Goal: Navigation & Orientation: Find specific page/section

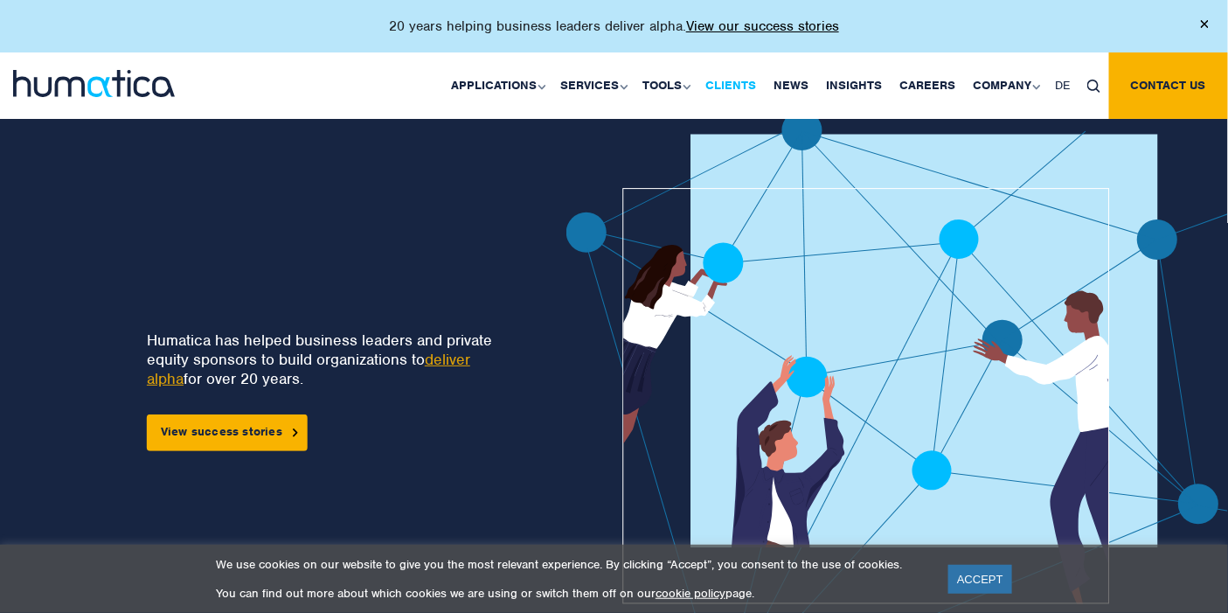
click at [723, 87] on link "Clients" at bounding box center [731, 85] width 68 height 66
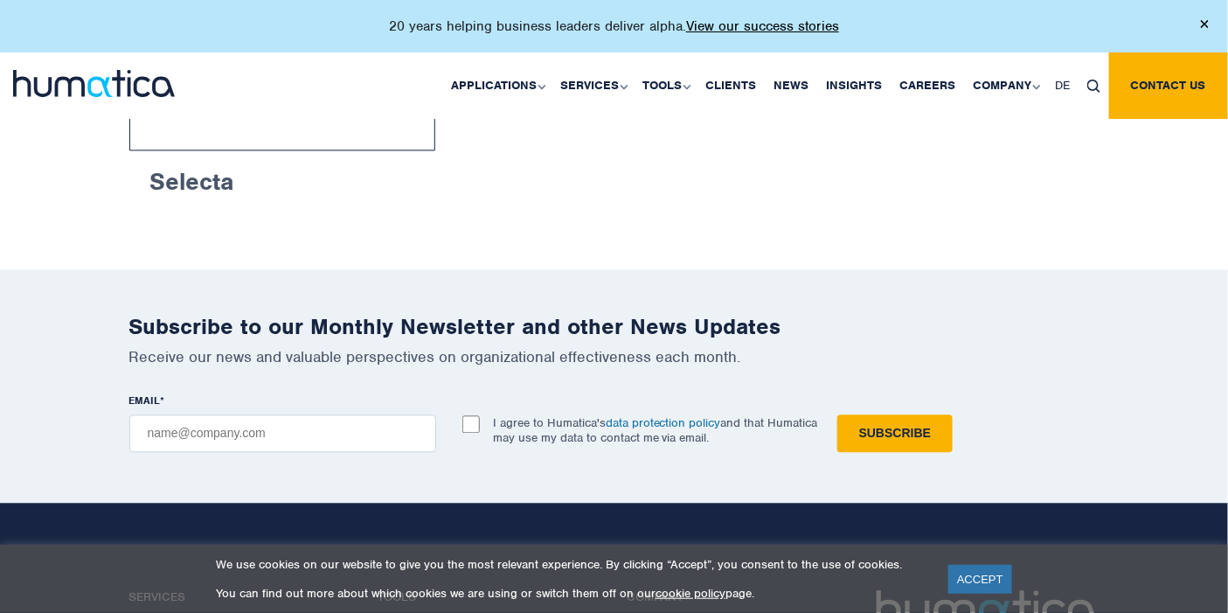
scroll to position [3349, 0]
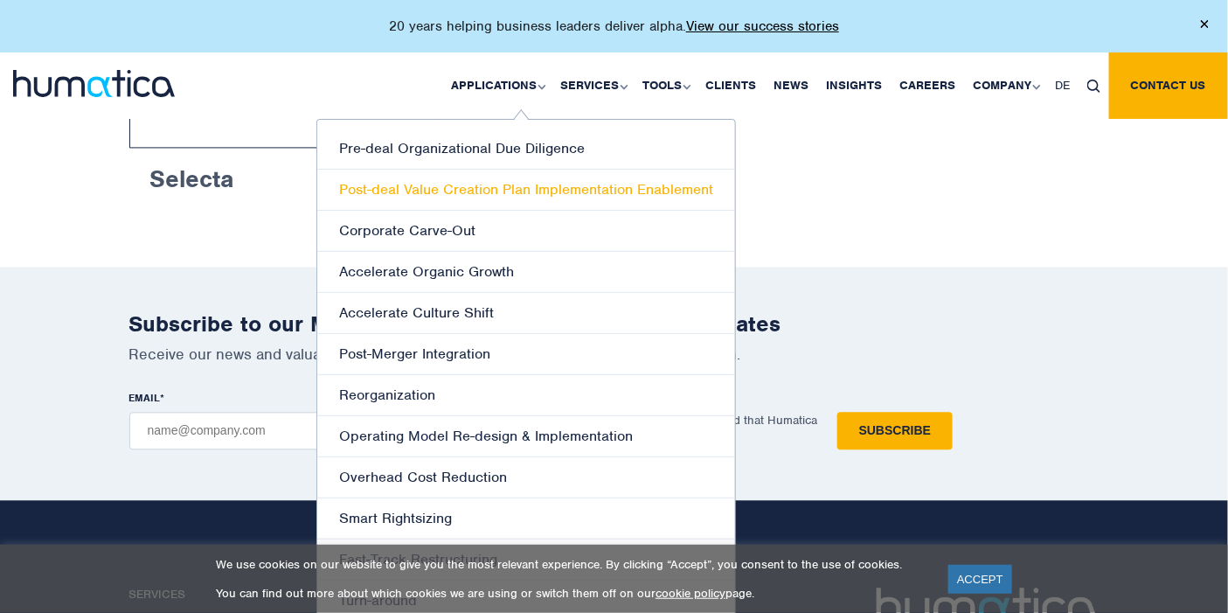
click at [462, 198] on link "Post-deal Value Creation Plan Implementation Enablement" at bounding box center [526, 190] width 418 height 41
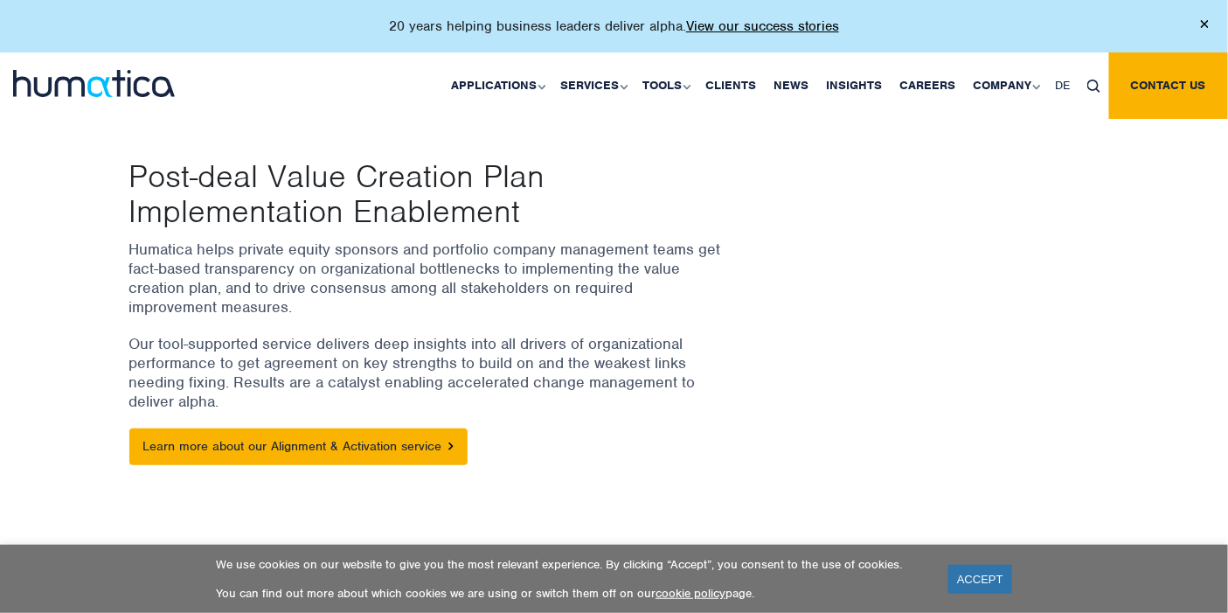
scroll to position [224, 0]
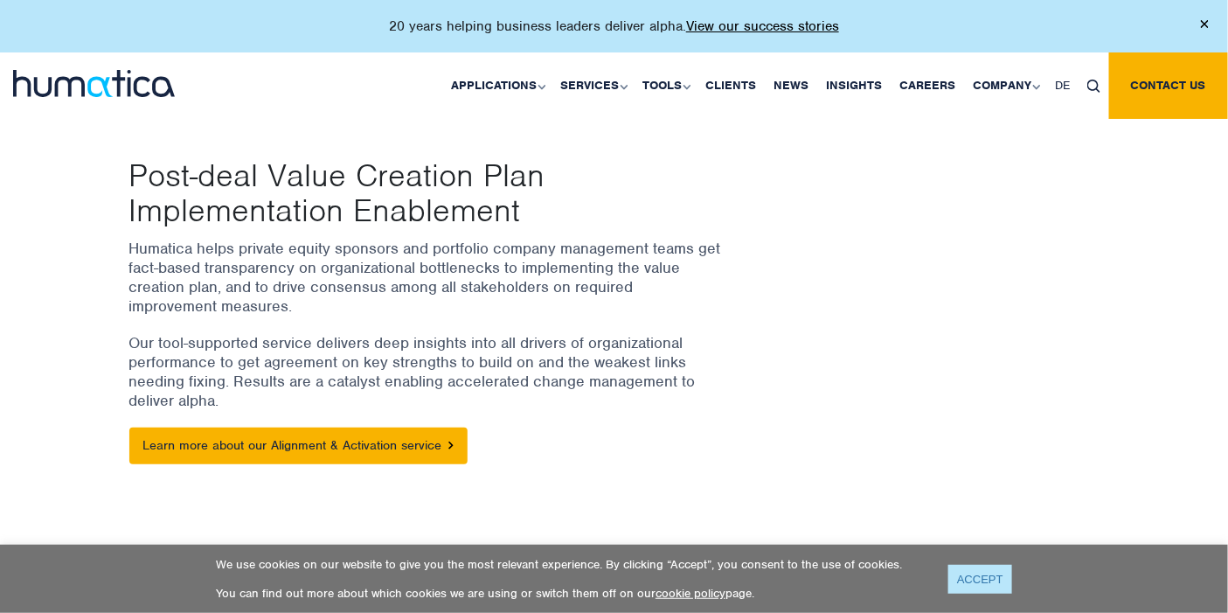
click at [973, 579] on link "ACCEPT" at bounding box center [981, 579] width 64 height 29
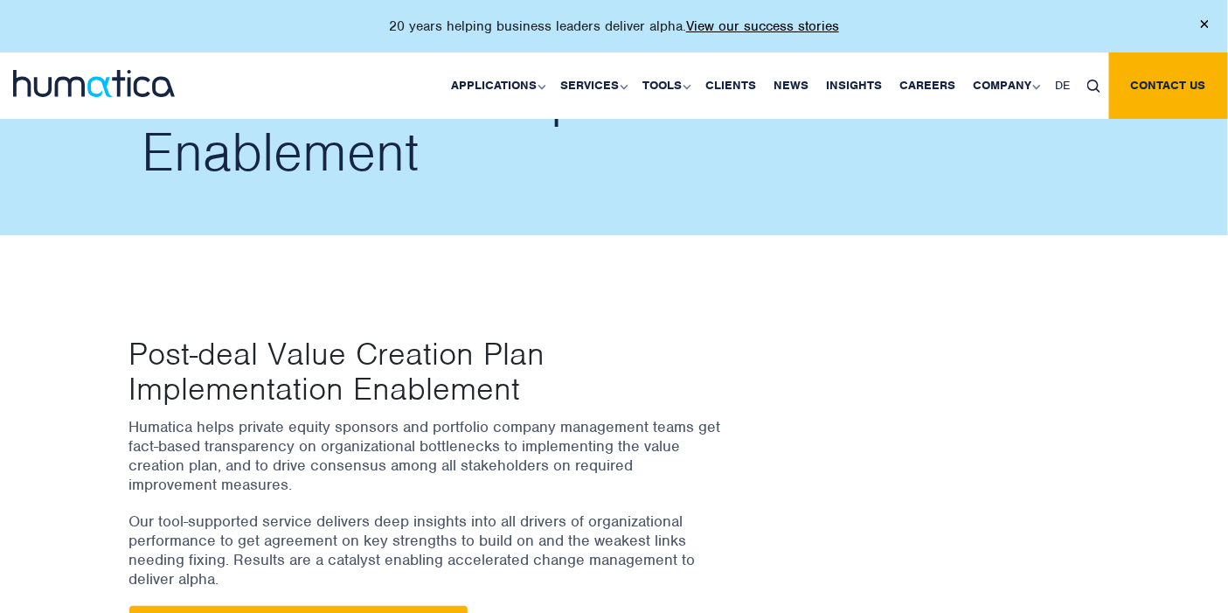
scroll to position [0, 0]
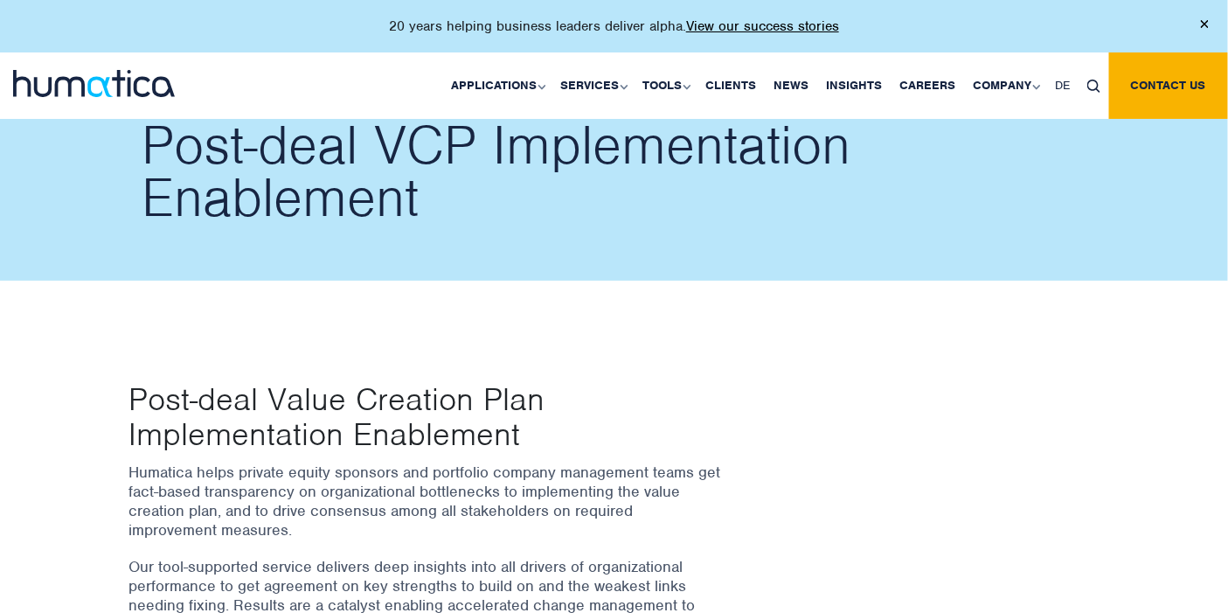
click at [152, 80] on img at bounding box center [94, 83] width 162 height 27
